Goal: Communication & Community: Answer question/provide support

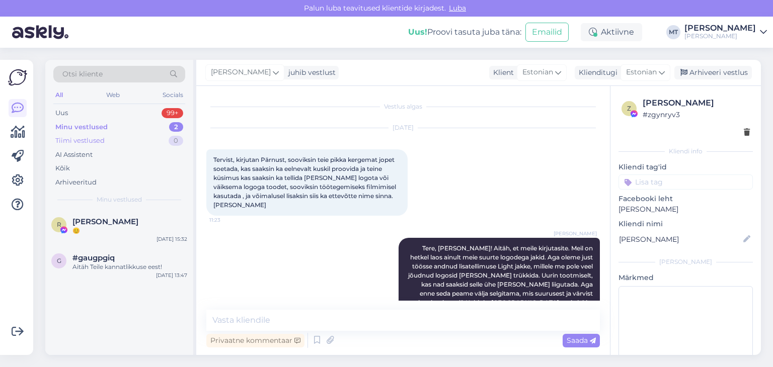
scroll to position [1717, 0]
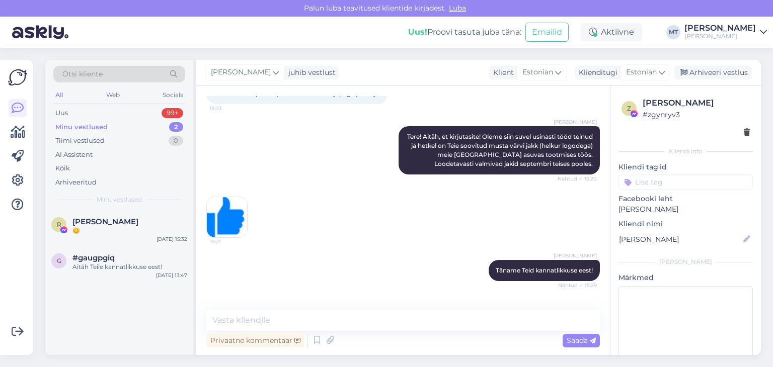
click at [97, 127] on div "Minu vestlused" at bounding box center [81, 127] width 52 height 10
click at [18, 186] on icon at bounding box center [18, 181] width 12 height 12
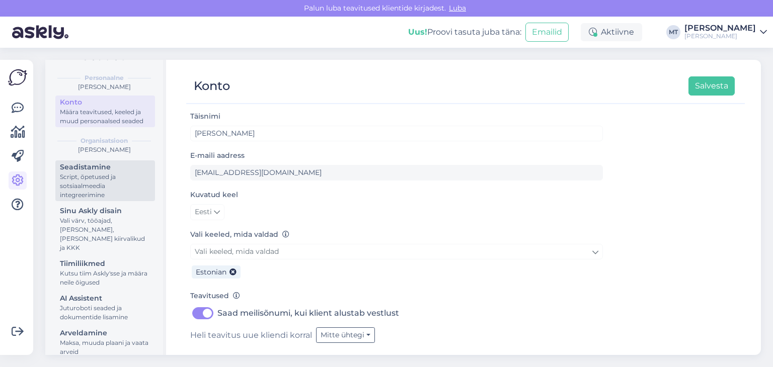
scroll to position [38, 0]
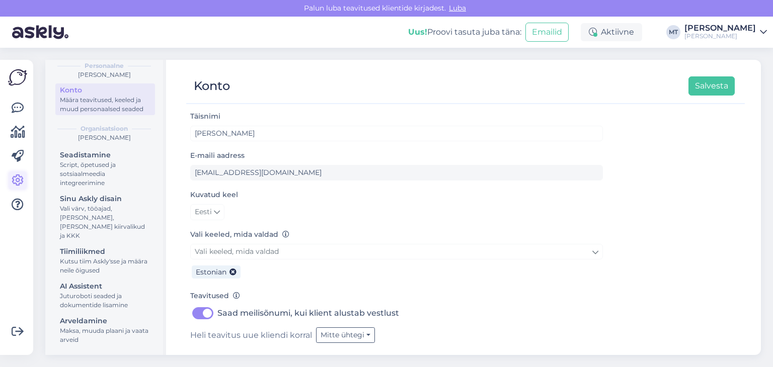
click at [16, 181] on icon at bounding box center [18, 181] width 12 height 12
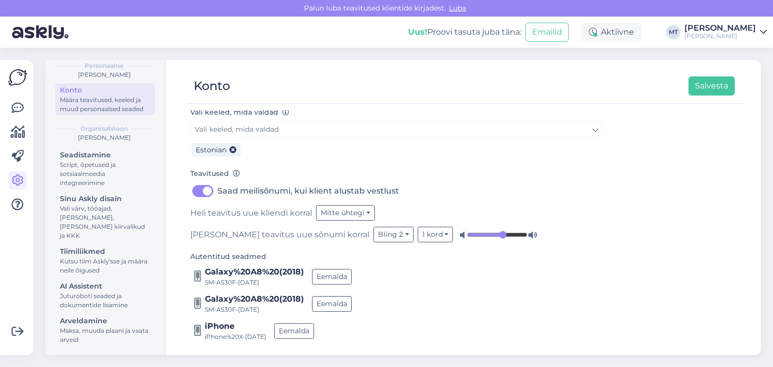
scroll to position [125, 0]
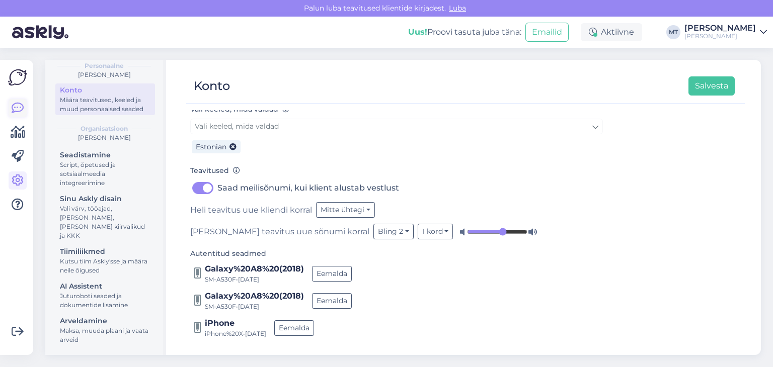
click at [17, 107] on icon at bounding box center [18, 108] width 12 height 12
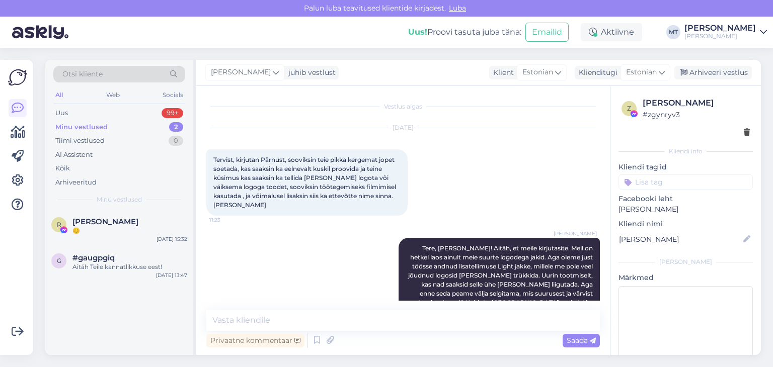
scroll to position [1717, 0]
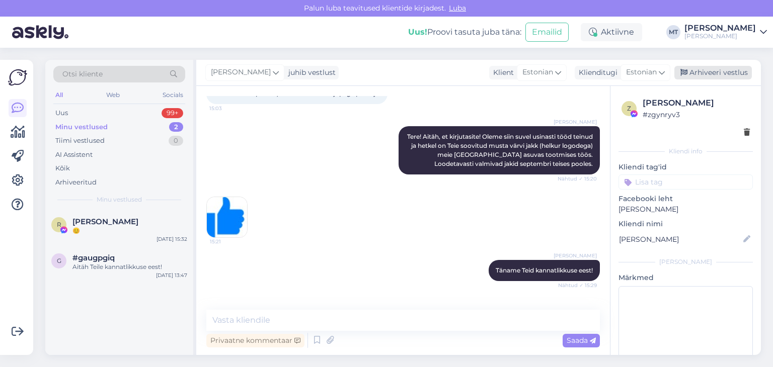
click at [740, 74] on div "Arhiveeri vestlus" at bounding box center [712, 73] width 77 height 14
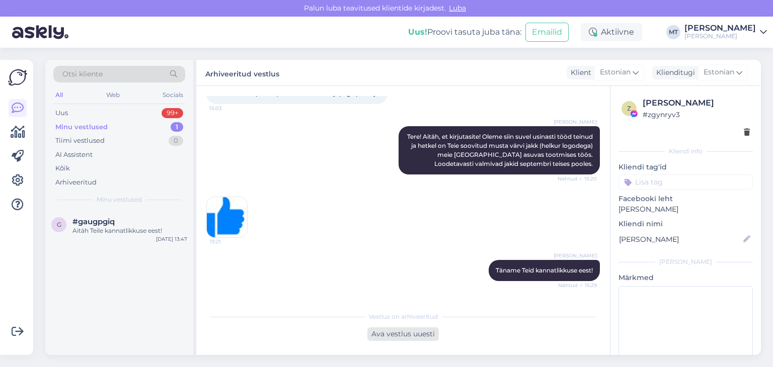
click at [391, 335] on div "Ava vestlus uuesti" at bounding box center [402, 335] width 71 height 14
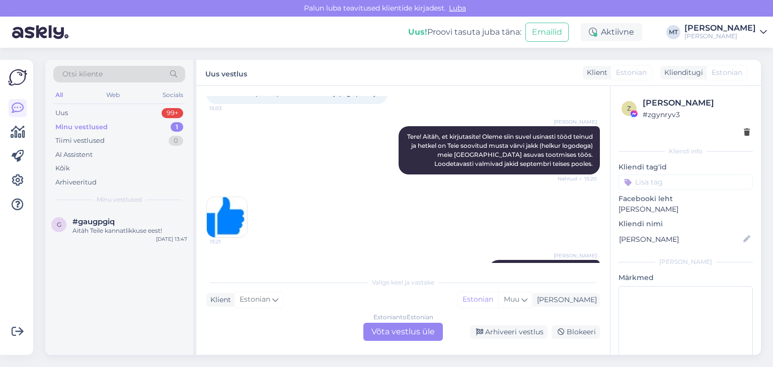
click at [410, 332] on div "Estonian to Estonian Võta vestlus üle" at bounding box center [402, 332] width 79 height 18
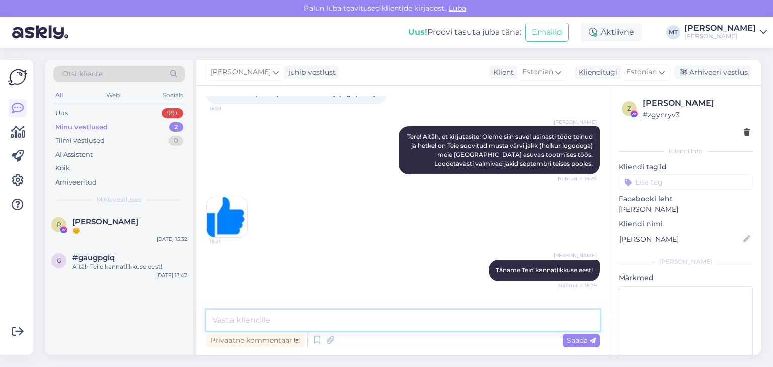
click at [279, 322] on textarea at bounding box center [402, 320] width 393 height 21
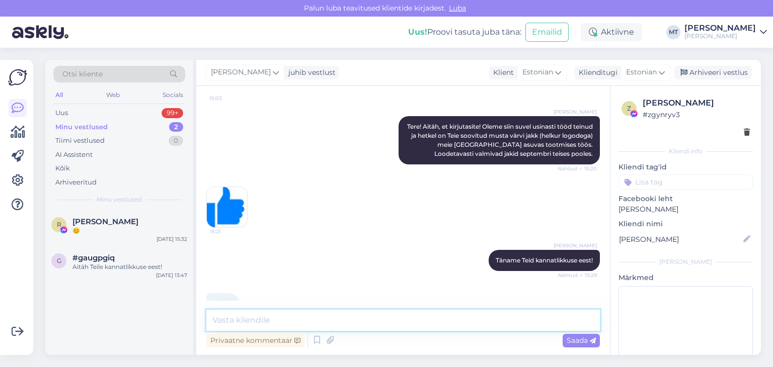
scroll to position [1732, 0]
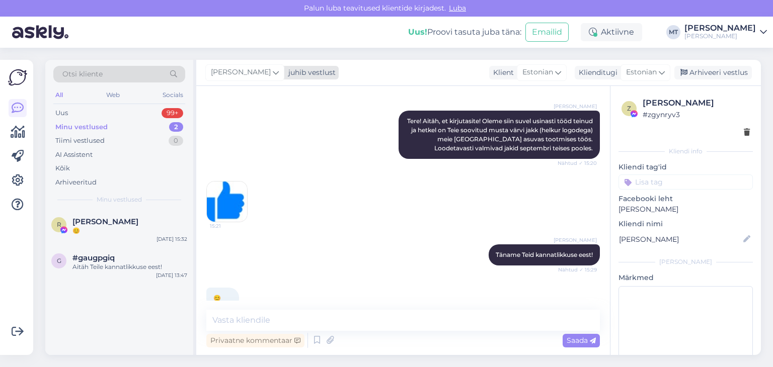
click at [273, 70] on icon at bounding box center [276, 72] width 6 height 11
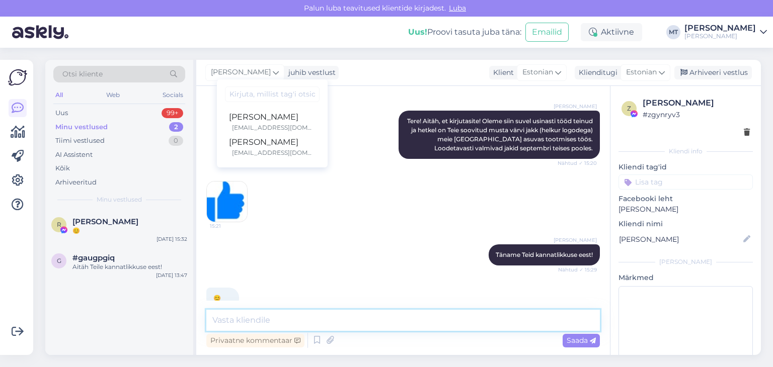
click at [284, 314] on textarea at bounding box center [402, 320] width 393 height 21
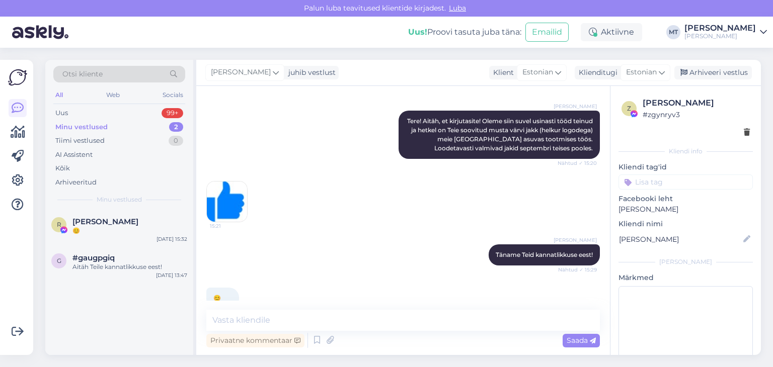
click at [765, 30] on icon at bounding box center [763, 32] width 7 height 8
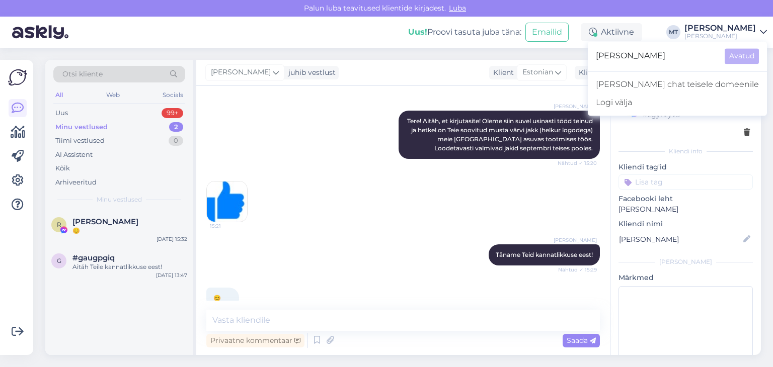
click at [765, 30] on icon at bounding box center [763, 32] width 7 height 8
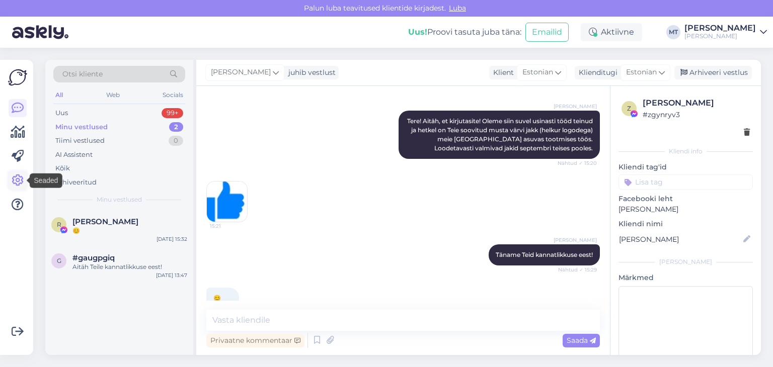
click at [16, 178] on icon at bounding box center [18, 181] width 12 height 12
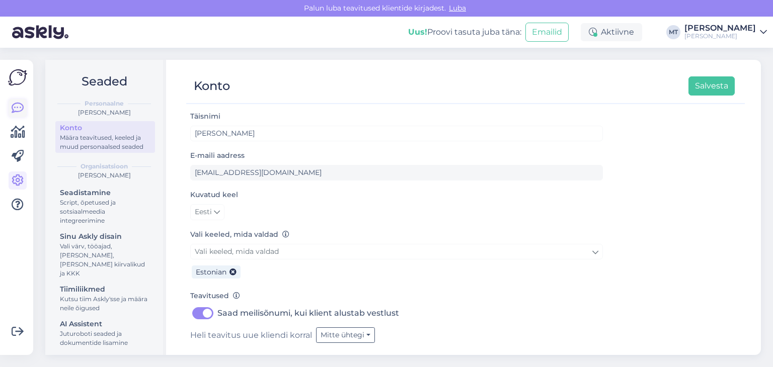
click at [16, 107] on icon at bounding box center [18, 108] width 12 height 12
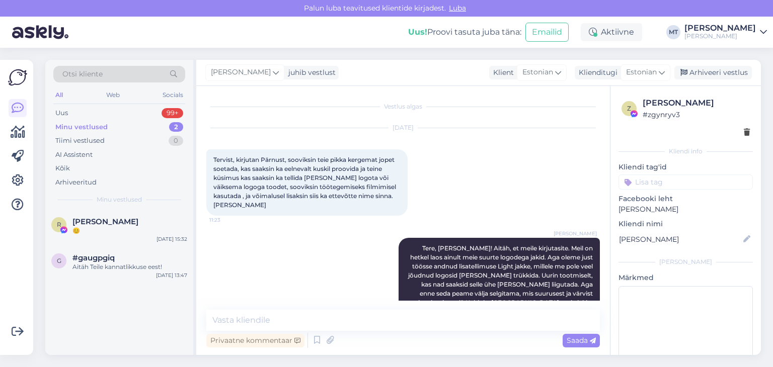
scroll to position [1717, 0]
